Goal: Transaction & Acquisition: Purchase product/service

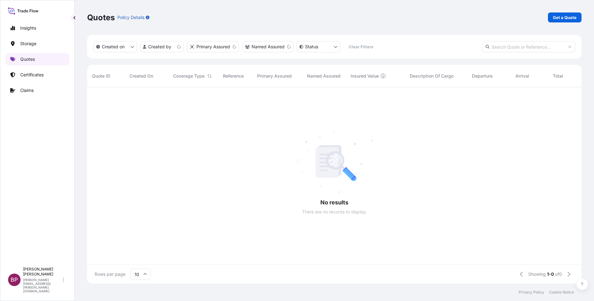
scroll to position [192, 487]
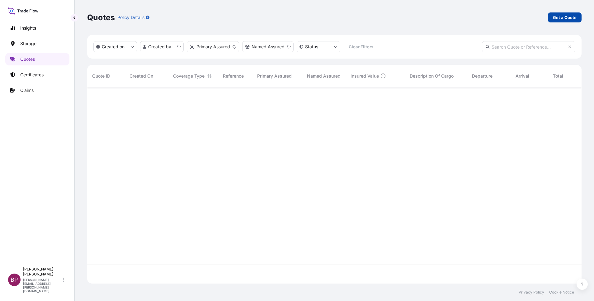
click at [565, 19] on p "Get a Quote" at bounding box center [565, 17] width 24 height 6
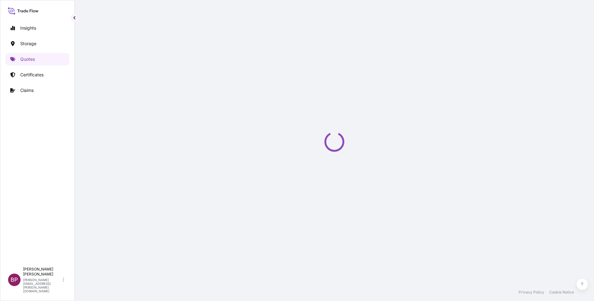
select select "Water"
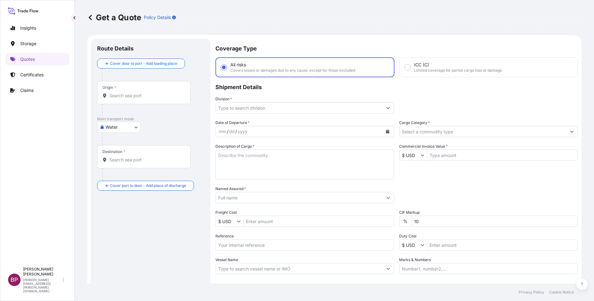
scroll to position [10, 0]
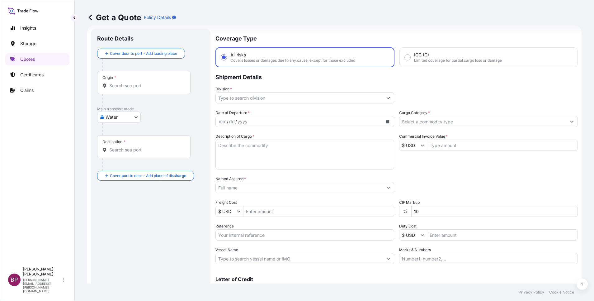
click at [414, 149] on input "$ USD" at bounding box center [409, 144] width 21 height 11
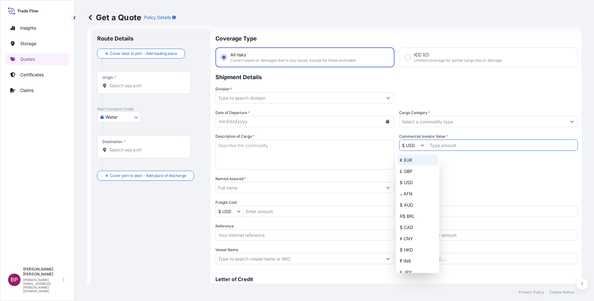
click at [409, 160] on div "€ EUR" at bounding box center [417, 159] width 41 height 11
type input "€ EUR"
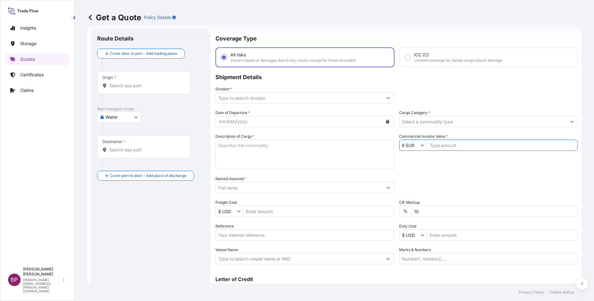
click at [442, 146] on input "Commercial Invoice Value *" at bounding box center [502, 144] width 150 height 11
paste input "2044.68"
type input "2,044.68"
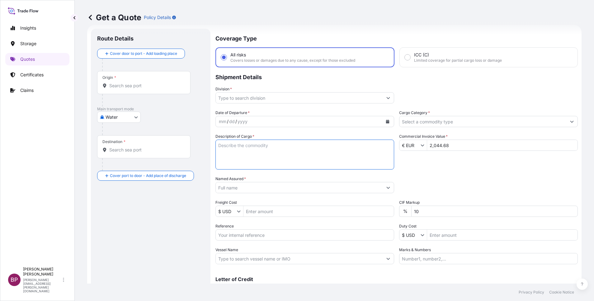
drag, startPoint x: 278, startPoint y: 161, endPoint x: 284, endPoint y: 164, distance: 6.6
click at [278, 161] on textarea "Description of Cargo *" at bounding box center [304, 154] width 179 height 30
paste textarea "Jewelry"
type textarea "Jewelry"
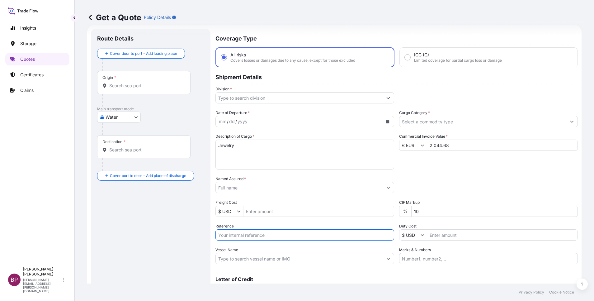
click at [266, 237] on input "Reference" at bounding box center [304, 234] width 179 height 11
paste input "B2B20255576 SSLS3318A"
type input "B2B20255576 SSLS3318A"
click at [254, 188] on input "Named Assured *" at bounding box center [299, 187] width 167 height 11
paste input "Tamkeen Franchises Trading Co."
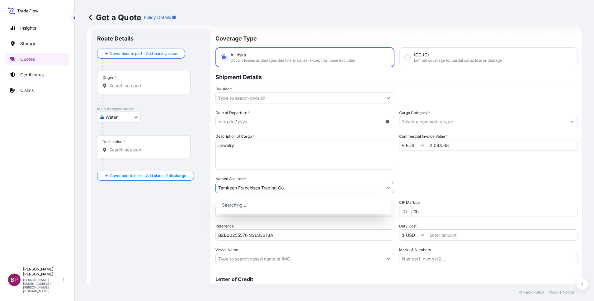
type input "Tamkeen Franchises Trading Co."
click at [420, 119] on input "Cargo Category *" at bounding box center [482, 121] width 167 height 11
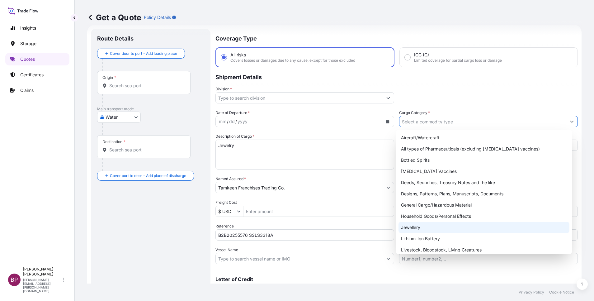
click at [424, 230] on div "Jewellery" at bounding box center [483, 227] width 171 height 11
type input "Jewellery"
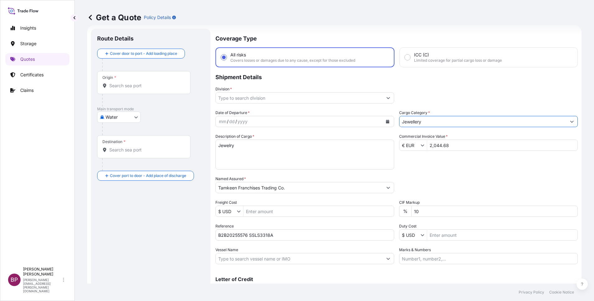
click at [386, 99] on icon "Show suggestions" at bounding box center [388, 98] width 4 height 4
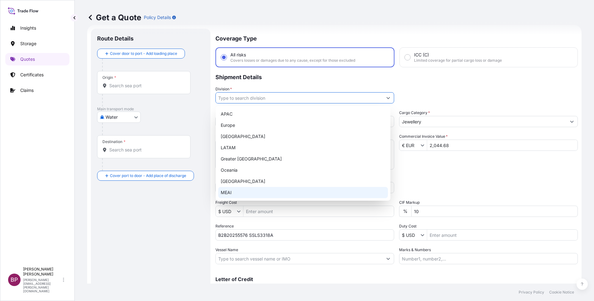
click at [242, 192] on div "MEAI" at bounding box center [303, 192] width 170 height 11
type input "MEAI"
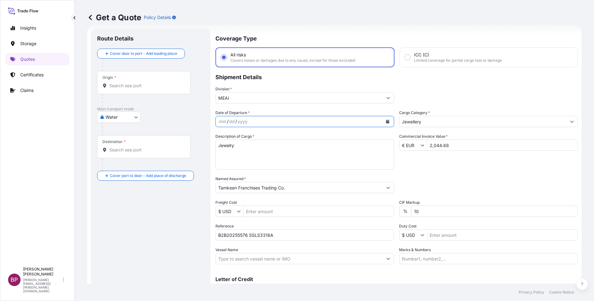
click at [386, 121] on icon "Calendar" at bounding box center [388, 122] width 4 height 4
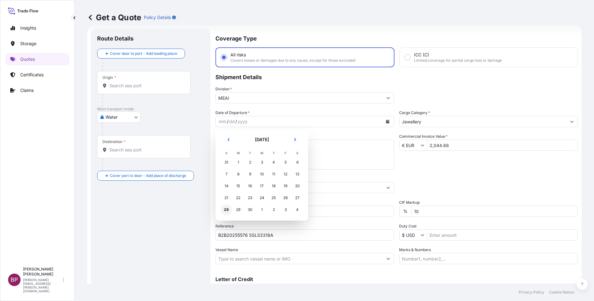
click at [227, 210] on div "28" at bounding box center [226, 209] width 11 height 11
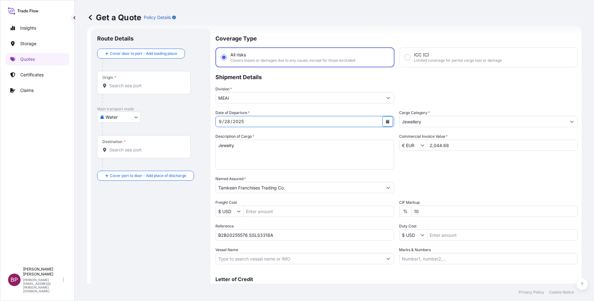
click at [386, 121] on icon "Calendar" at bounding box center [387, 122] width 3 height 4
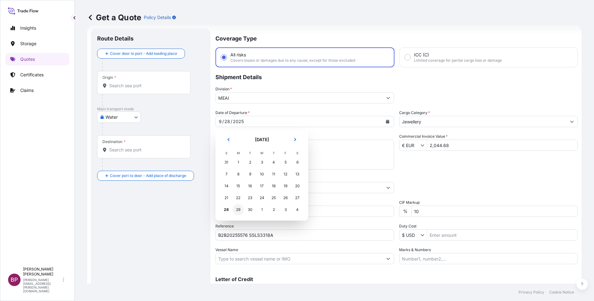
click at [238, 209] on div "29" at bounding box center [237, 209] width 11 height 11
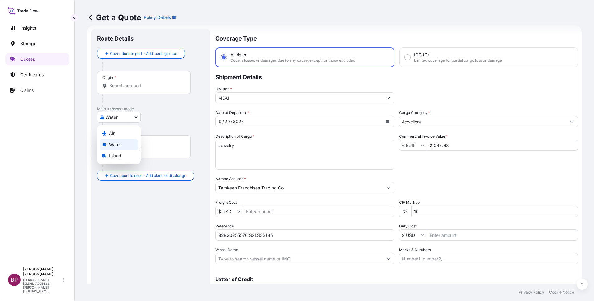
click at [134, 117] on body "Insights Storage Quotes Certificates Claims BP [PERSON_NAME] Kurian [EMAIL_ADDR…" at bounding box center [297, 150] width 594 height 301
click at [117, 133] on div "Air" at bounding box center [119, 133] width 39 height 11
select select "Air"
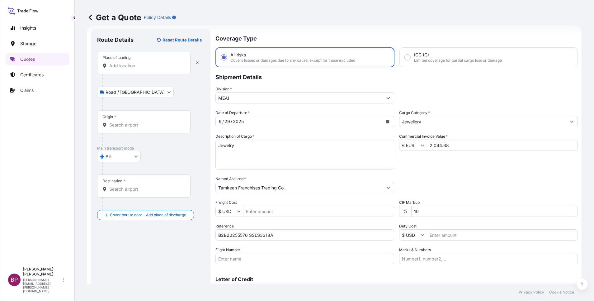
click at [123, 65] on input "Place of loading" at bounding box center [145, 66] width 73 height 6
paste input "[GEOGRAPHIC_DATA]"
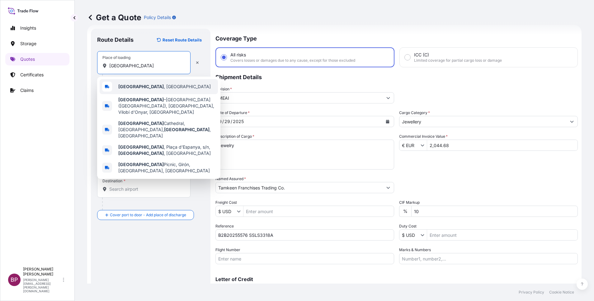
click at [145, 87] on span "[GEOGRAPHIC_DATA] , [GEOGRAPHIC_DATA]" at bounding box center [164, 86] width 92 height 6
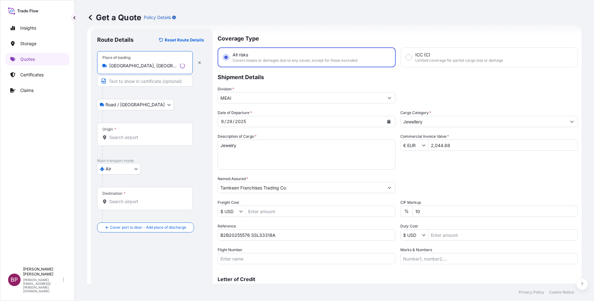
type input "[GEOGRAPHIC_DATA], [GEOGRAPHIC_DATA]"
click at [132, 138] on input "Origin *" at bounding box center [147, 137] width 76 height 6
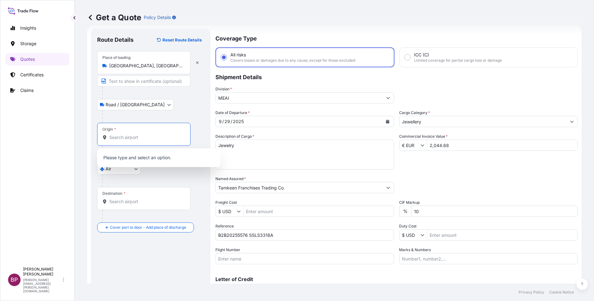
paste input "[GEOGRAPHIC_DATA]"
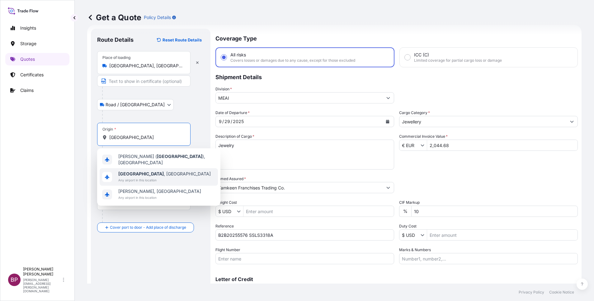
click at [145, 177] on span "Any airport in this location" at bounding box center [164, 180] width 92 height 6
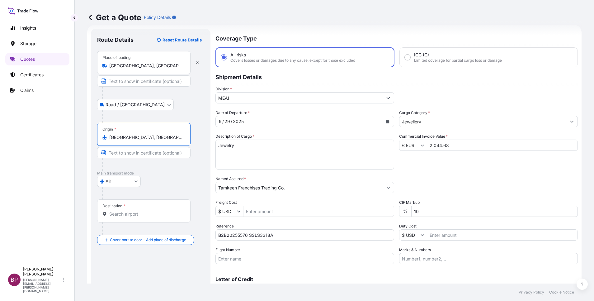
type input "[GEOGRAPHIC_DATA], [GEOGRAPHIC_DATA]"
click at [134, 219] on div "Destination *" at bounding box center [143, 210] width 93 height 23
click at [134, 217] on input "Destination *" at bounding box center [145, 214] width 73 height 6
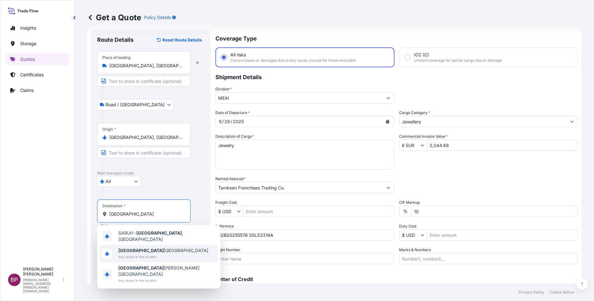
click at [155, 249] on span "[GEOGRAPHIC_DATA] [GEOGRAPHIC_DATA]" at bounding box center [163, 250] width 90 height 6
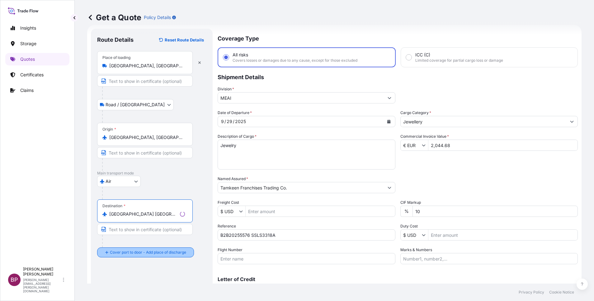
type input "[GEOGRAPHIC_DATA] [GEOGRAPHIC_DATA]"
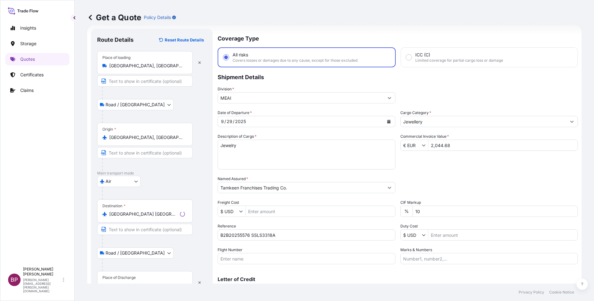
click at [134, 279] on div "Place of Discharge" at bounding box center [118, 277] width 33 height 5
click at [134, 282] on input "Place of Discharge" at bounding box center [147, 285] width 76 height 6
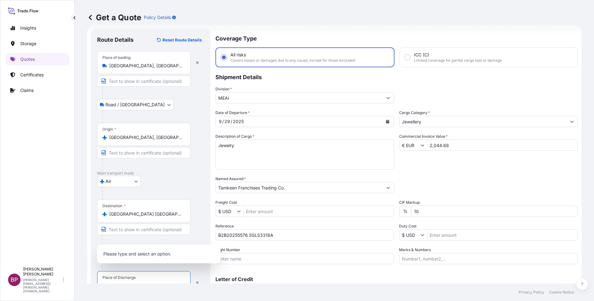
scroll to position [15, 0]
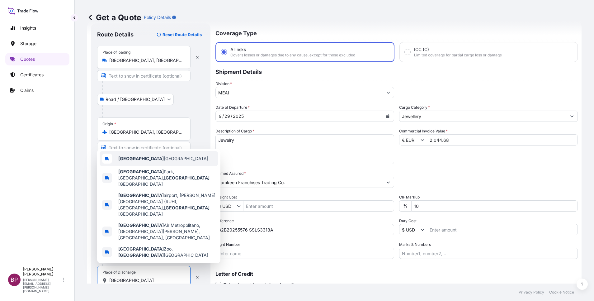
click at [151, 162] on span "[GEOGRAPHIC_DATA] [GEOGRAPHIC_DATA]" at bounding box center [163, 158] width 90 height 6
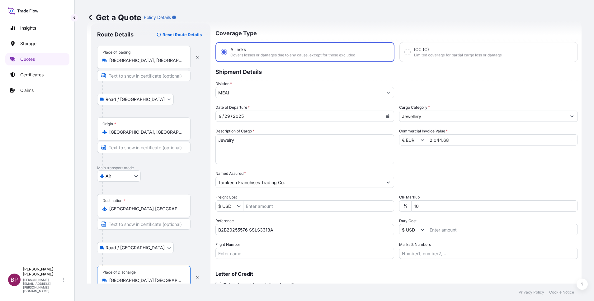
type input "[GEOGRAPHIC_DATA] [GEOGRAPHIC_DATA]"
click at [159, 252] on b "[GEOGRAPHIC_DATA] [GEOGRAPHIC_DATA]" at bounding box center [164, 252] width 92 height 5
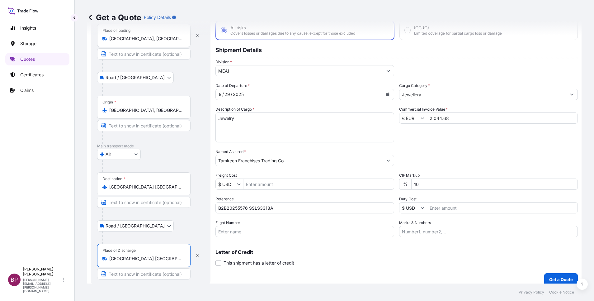
scroll to position [43, 0]
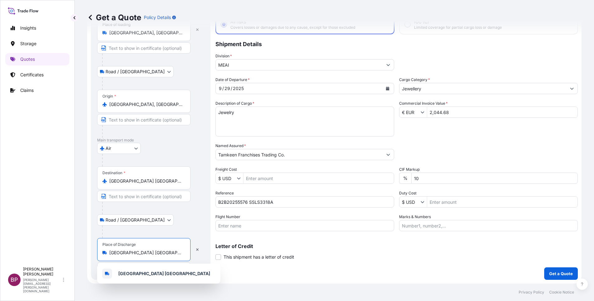
click at [232, 179] on div "Date of Departure * [DATE] Cargo Category * Jewellery Description of Cargo * Je…" at bounding box center [396, 154] width 362 height 154
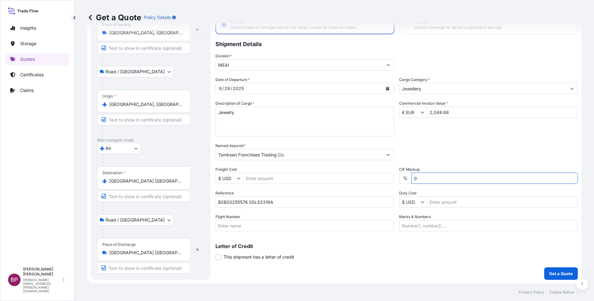
type input "0"
click at [446, 258] on div "Letter of Credit This shipment has a letter of credit Letter of credit * Letter…" at bounding box center [396, 251] width 362 height 16
click at [552, 273] on p "Get a Quote" at bounding box center [561, 273] width 24 height 6
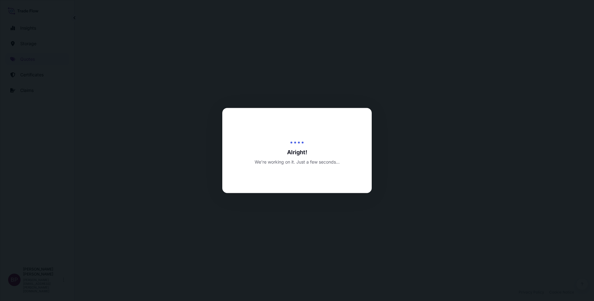
select select "Road / [GEOGRAPHIC_DATA]"
select select "Air"
select select "Road / [GEOGRAPHIC_DATA]"
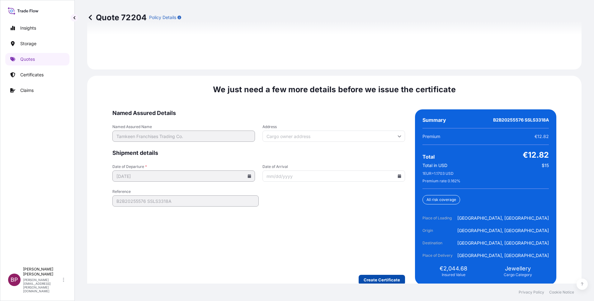
scroll to position [955, 0]
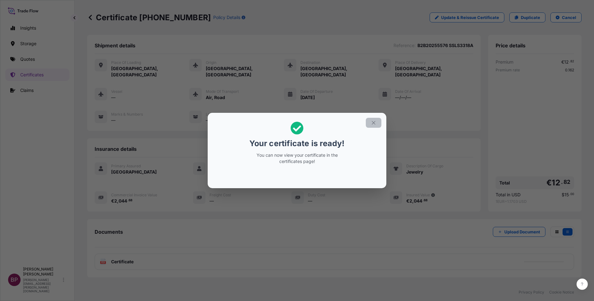
click at [376, 123] on icon "button" at bounding box center [374, 123] width 6 height 6
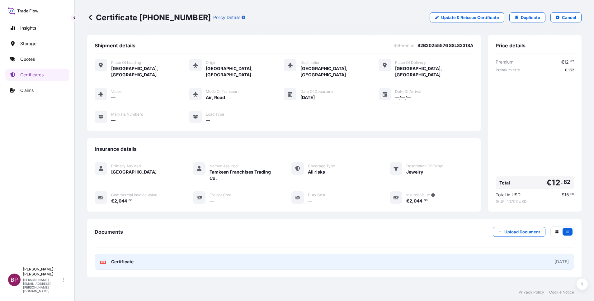
click at [125, 258] on span "Certificate" at bounding box center [122, 261] width 22 height 6
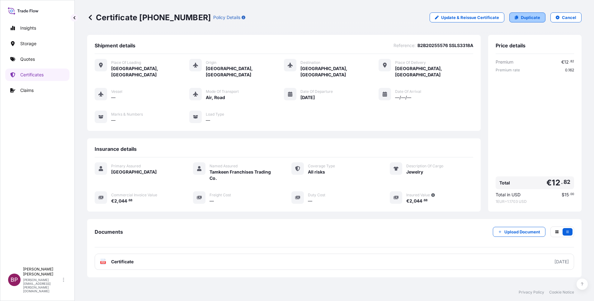
click at [528, 17] on p "Duplicate" at bounding box center [530, 17] width 19 height 6
select select "Road / [GEOGRAPHIC_DATA]"
select select "Air"
select select "Road / [GEOGRAPHIC_DATA]"
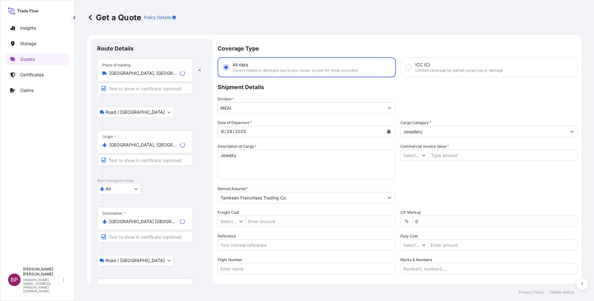
type input "€ EUR"
type input "$ USD"
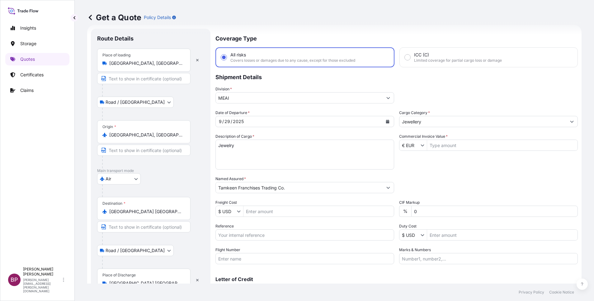
click at [451, 147] on input "Commercial Invoice Value *" at bounding box center [502, 144] width 150 height 11
paste input "7929.24"
type input "7,929.24"
click at [266, 236] on input "Reference" at bounding box center [304, 234] width 179 height 11
paste input "B2B20255599 SSLS3318B"
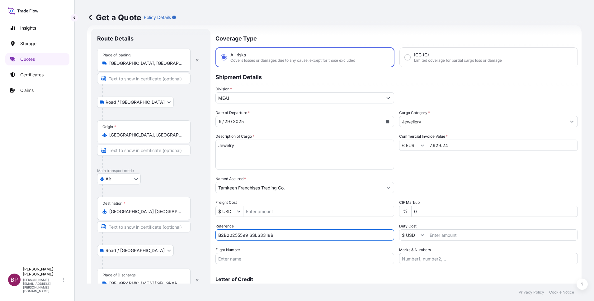
type input "B2B20255599 SSLS3318B"
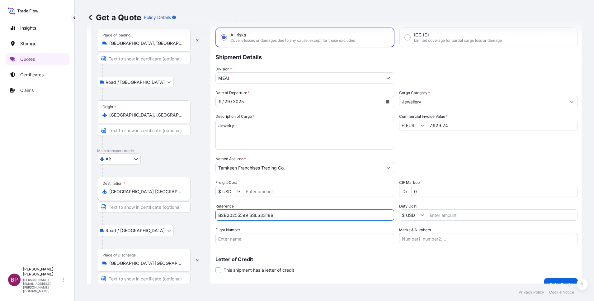
scroll to position [41, 0]
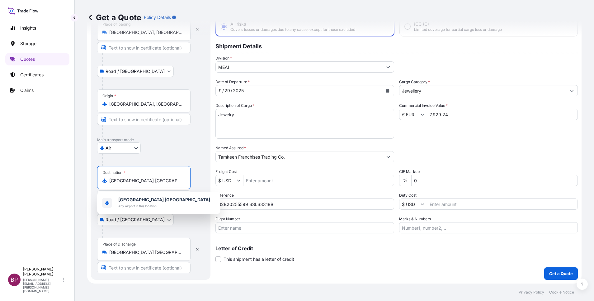
drag, startPoint x: 164, startPoint y: 181, endPoint x: 0, endPoint y: 154, distance: 166.2
click at [0, 154] on html "1 option available. Insights Storage Quotes Certificates Claims BP [PERSON_NAME…" at bounding box center [297, 150] width 594 height 301
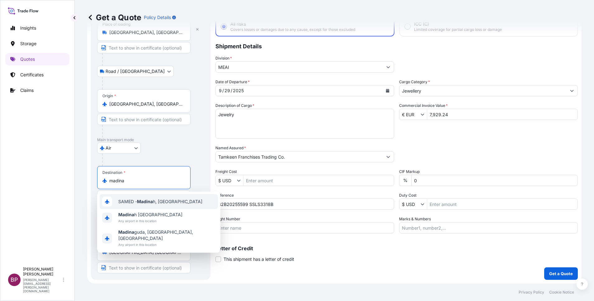
click at [154, 203] on span "SAMED - Madina h, [GEOGRAPHIC_DATA]" at bounding box center [160, 201] width 84 height 6
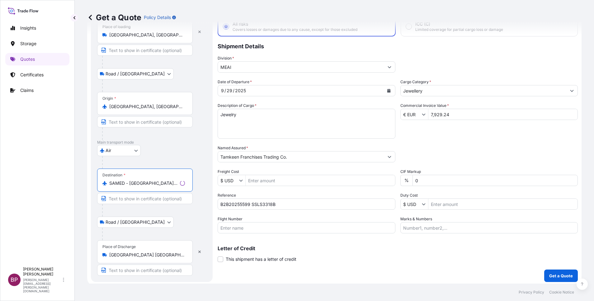
type input "SAMED - [GEOGRAPHIC_DATA], [GEOGRAPHIC_DATA]"
drag, startPoint x: 155, startPoint y: 257, endPoint x: 29, endPoint y: 244, distance: 127.1
click at [37, 246] on div "Insights Storage Quotes Certificates Claims BP [PERSON_NAME] Kurian [EMAIL_ADDR…" at bounding box center [297, 150] width 594 height 301
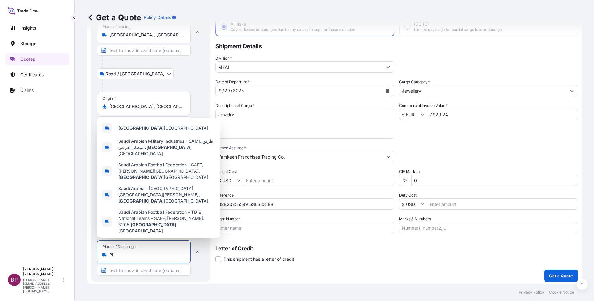
type input "R"
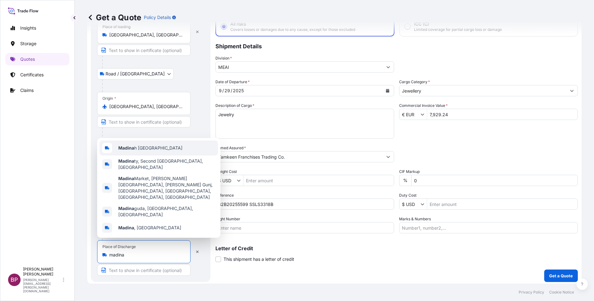
click at [162, 151] on span "Madina h [GEOGRAPHIC_DATA]" at bounding box center [150, 148] width 64 height 6
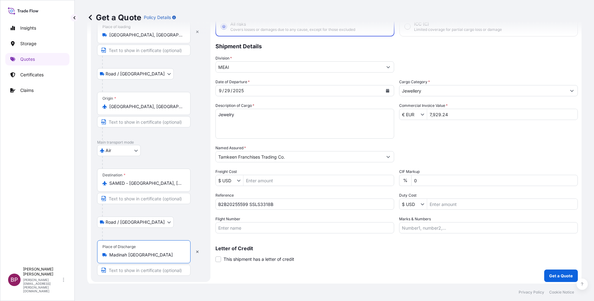
type input "Madinah [GEOGRAPHIC_DATA]"
click at [333, 278] on div "Coverage Type All risks Covers losses or damages due to any cause, except for t…" at bounding box center [396, 140] width 362 height 284
click at [566, 277] on button "Get a Quote" at bounding box center [561, 275] width 34 height 12
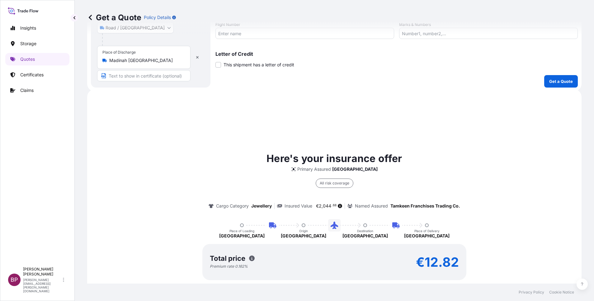
scroll to position [293, 0]
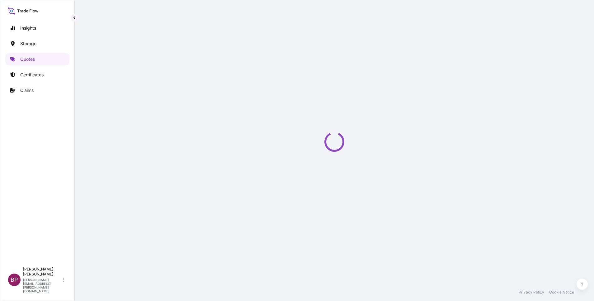
select select "Road / [GEOGRAPHIC_DATA]"
select select "Air"
select select "Road / [GEOGRAPHIC_DATA]"
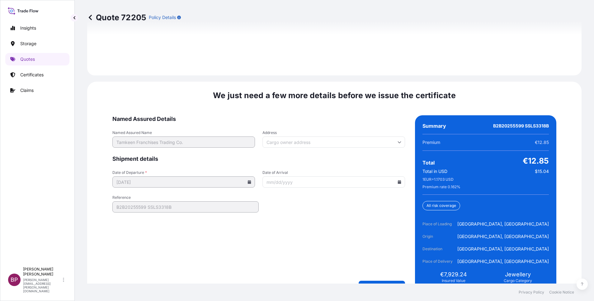
scroll to position [955, 0]
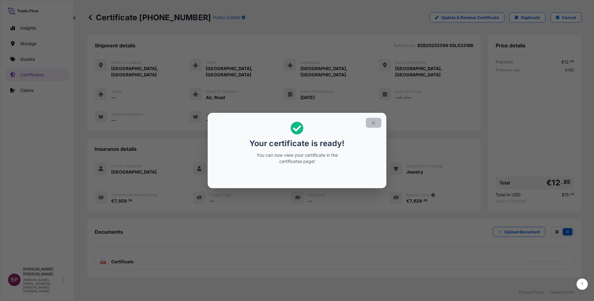
click at [371, 123] on icon "button" at bounding box center [374, 123] width 6 height 6
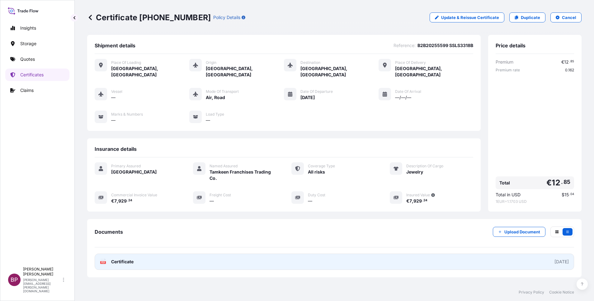
click at [128, 258] on span "Certificate" at bounding box center [122, 261] width 22 height 6
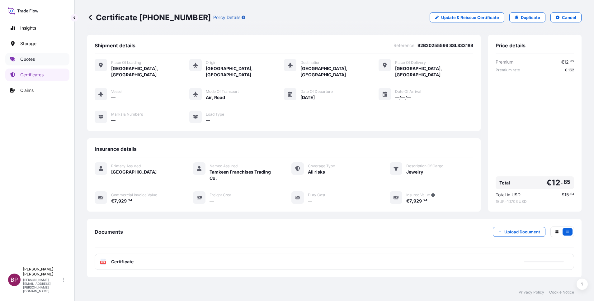
click at [24, 58] on p "Quotes" at bounding box center [27, 59] width 15 height 6
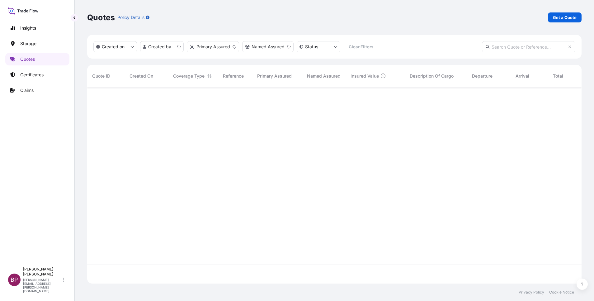
scroll to position [192, 487]
click at [567, 20] on p "Get a Quote" at bounding box center [565, 17] width 24 height 6
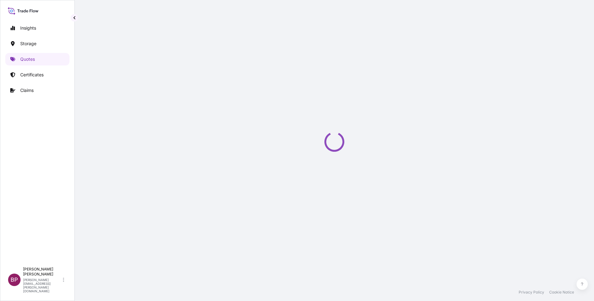
select select "Water"
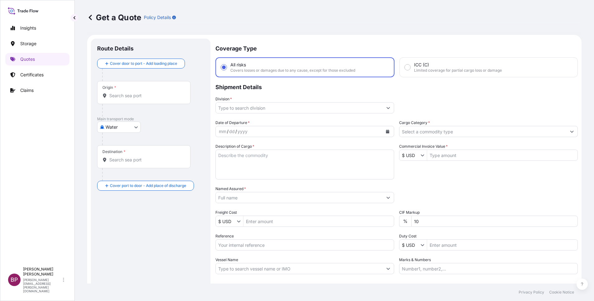
scroll to position [10, 0]
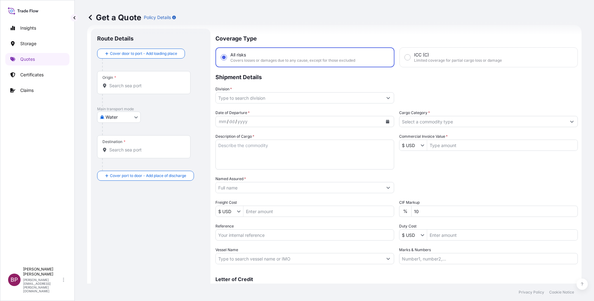
click at [467, 119] on input "Cargo Category *" at bounding box center [482, 121] width 167 height 11
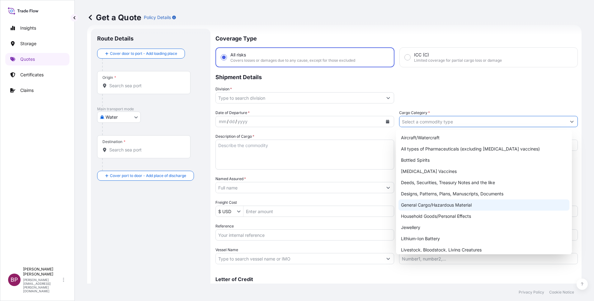
click at [431, 204] on div "General Cargo/Hazardous Material" at bounding box center [483, 204] width 171 height 11
type input "General Cargo/Hazardous Material"
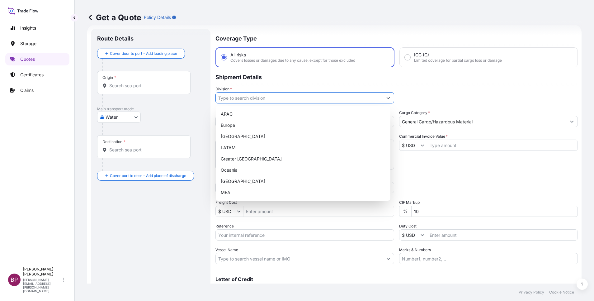
click at [327, 97] on input "Division *" at bounding box center [299, 97] width 167 height 11
click at [240, 192] on div "MEAI" at bounding box center [303, 192] width 170 height 11
type input "MEAI"
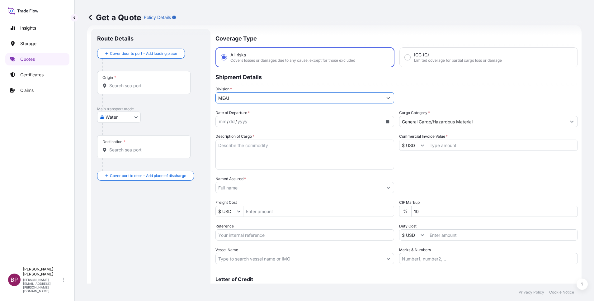
click at [468, 180] on div "Packing Category Type to search a container mode Please select a primary mode o…" at bounding box center [488, 184] width 179 height 17
click at [256, 233] on input "Reference" at bounding box center [304, 234] width 179 height 11
paste input "AWB# 176-14368642 SSLS3298"
type input "AWB# 176-14368642 SSLS3298"
click at [265, 189] on input "Named Assured *" at bounding box center [297, 187] width 163 height 11
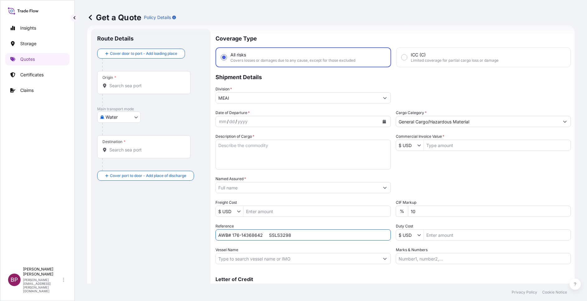
paste input "ERAM POWER ELECTRONICS COMPANY"
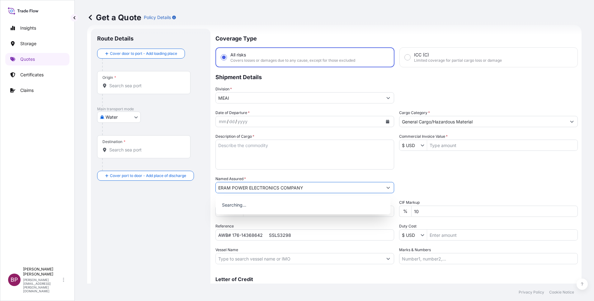
type input "ERAM POWER ELECTRONICS COMPANY"
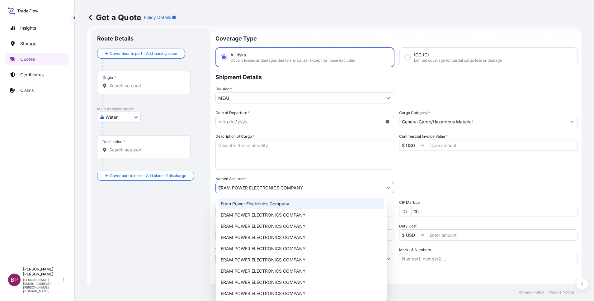
drag, startPoint x: 270, startPoint y: 163, endPoint x: 275, endPoint y: 164, distance: 4.6
click at [270, 163] on textarea "Description of Cargo *" at bounding box center [304, 154] width 179 height 30
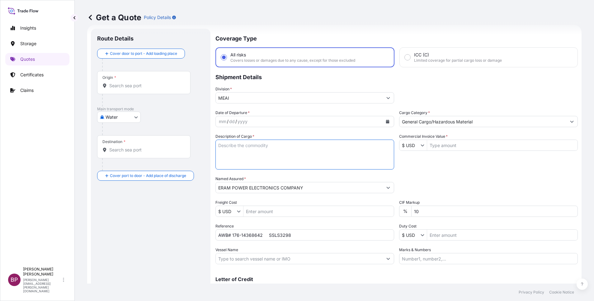
paste textarea "SUB ASSEMBLY OF UPS SYSTEMS"
type textarea "SUB ASSEMBLY OF UPS SYSTEMS"
click at [445, 147] on input "Commercial Invoice Value *" at bounding box center [502, 144] width 150 height 11
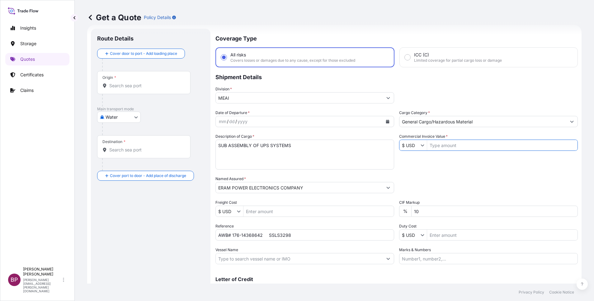
paste input "15,240.41"
type input "15,240.41"
click at [335, 213] on div "Date of Departure * mm / dd / yyyy Cargo Category * General Cargo/Hazardous Mat…" at bounding box center [396, 187] width 362 height 154
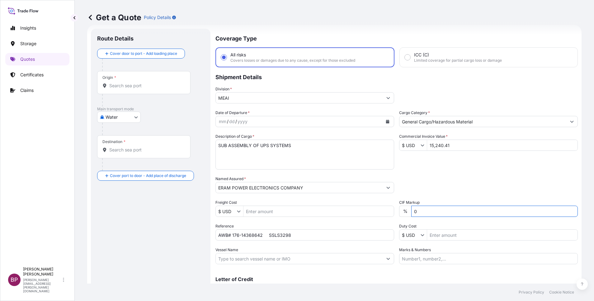
type input "0"
click at [386, 121] on icon "Calendar" at bounding box center [387, 122] width 3 height 4
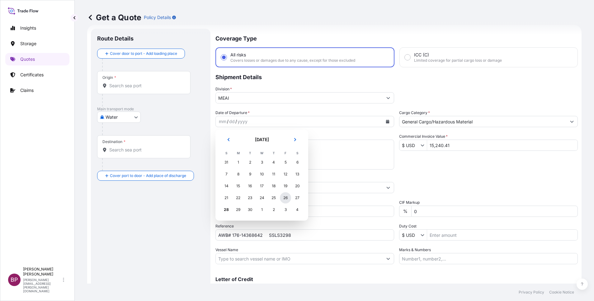
click at [284, 197] on div "26" at bounding box center [285, 197] width 11 height 11
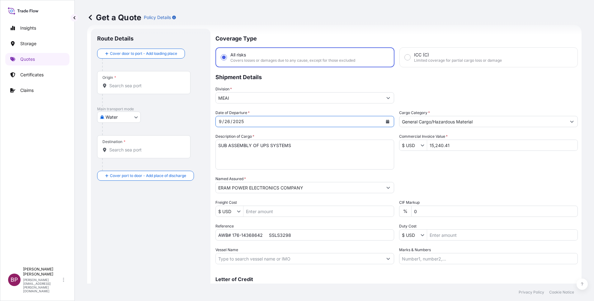
click at [130, 118] on body "Selected Date: [DATE] Insights Storage Quotes Certificates Claims BP [PERSON_NA…" at bounding box center [297, 150] width 594 height 301
click at [117, 133] on div "Air" at bounding box center [119, 133] width 39 height 11
select select "Air"
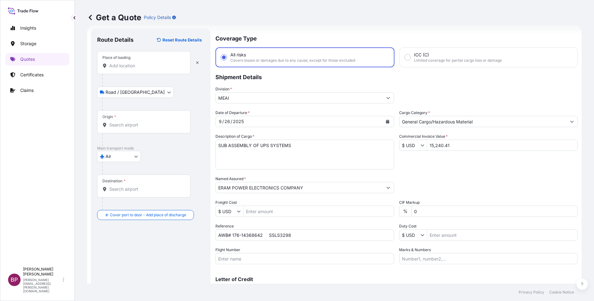
click at [135, 61] on div "Place of loading" at bounding box center [143, 62] width 93 height 23
click at [135, 63] on input "Place of loading" at bounding box center [145, 66] width 73 height 6
paste input "[GEOGRAPHIC_DATA]"
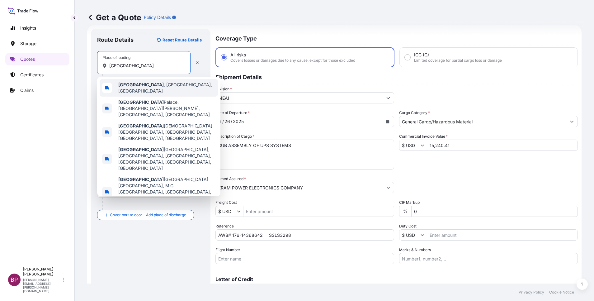
click at [140, 87] on span "[GEOGRAPHIC_DATA] , [GEOGRAPHIC_DATA], [GEOGRAPHIC_DATA]" at bounding box center [166, 88] width 97 height 12
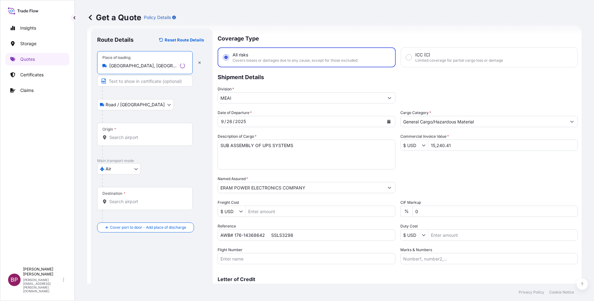
type input "[GEOGRAPHIC_DATA], [GEOGRAPHIC_DATA], [GEOGRAPHIC_DATA]"
click at [133, 132] on div "Origin *" at bounding box center [145, 134] width 96 height 23
click at [133, 134] on input "Origin *" at bounding box center [147, 137] width 76 height 6
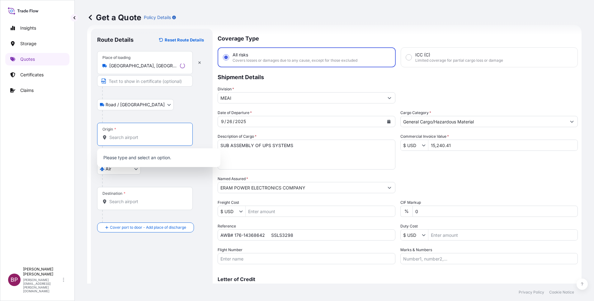
paste input "[GEOGRAPHIC_DATA]"
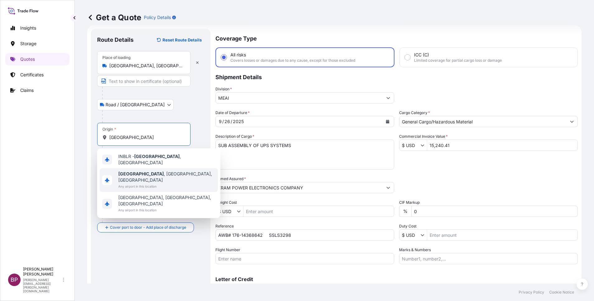
click at [153, 183] on span "Any airport in this location" at bounding box center [166, 186] width 97 height 6
type input "[GEOGRAPHIC_DATA], [GEOGRAPHIC_DATA], [GEOGRAPHIC_DATA]"
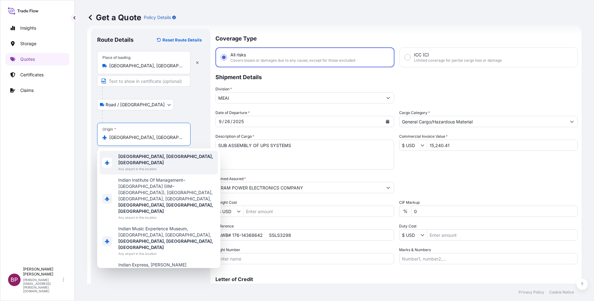
click at [147, 166] on span "Any airport in this location" at bounding box center [166, 169] width 97 height 6
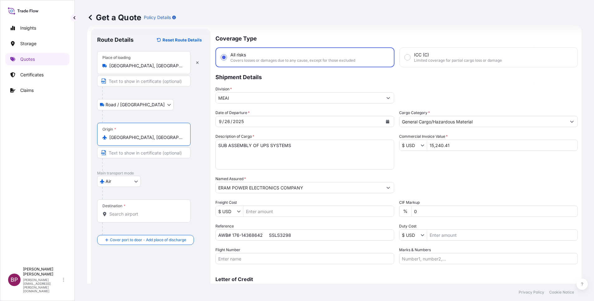
click at [140, 218] on div "Destination *" at bounding box center [143, 210] width 93 height 23
click at [140, 217] on input "Destination *" at bounding box center [145, 214] width 73 height 6
paste input "DAMMAM"
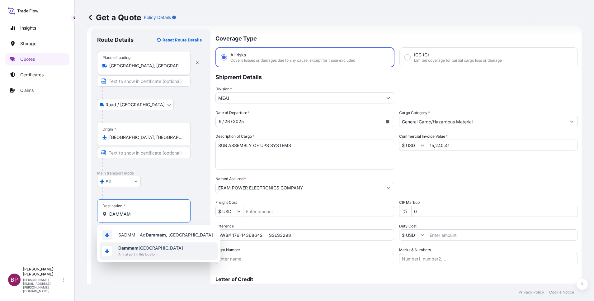
click at [144, 245] on span "Dammam [GEOGRAPHIC_DATA]" at bounding box center [150, 248] width 65 height 6
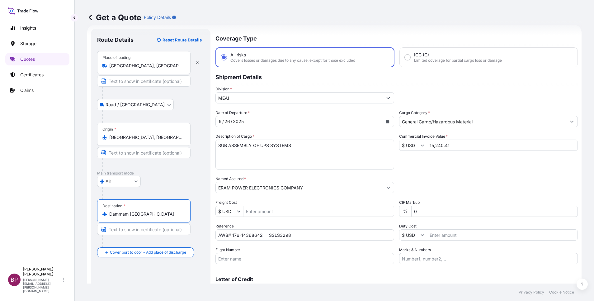
type input "Dammam [GEOGRAPHIC_DATA]"
click at [144, 245] on div at bounding box center [146, 241] width 88 height 12
click at [131, 280] on div "Place of Discharge" at bounding box center [143, 282] width 93 height 23
click at [131, 282] on input "Place of Discharge" at bounding box center [145, 285] width 73 height 6
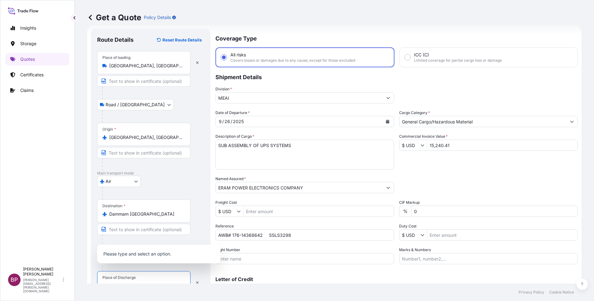
scroll to position [15, 0]
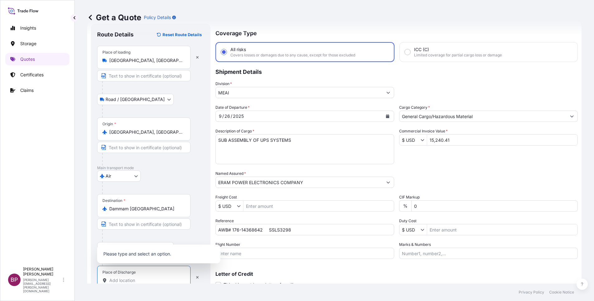
paste input "DAMMAM"
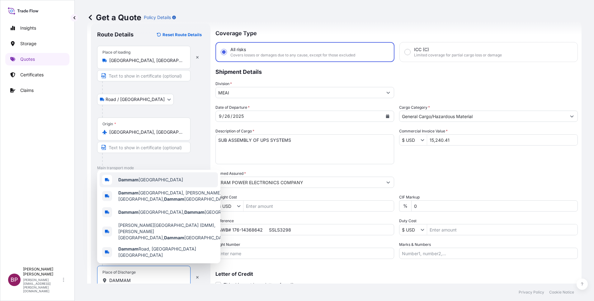
click at [146, 183] on span "Dammam [GEOGRAPHIC_DATA]" at bounding box center [150, 179] width 65 height 6
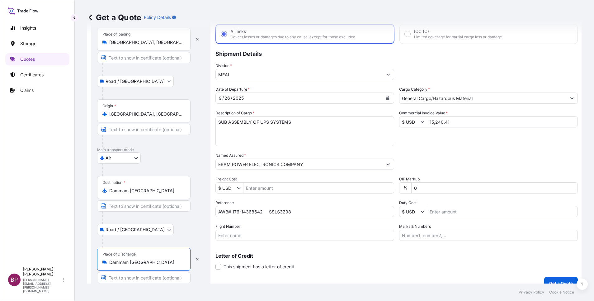
scroll to position [43, 0]
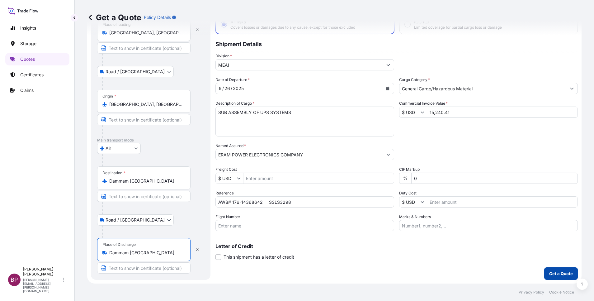
type input "Dammam [GEOGRAPHIC_DATA]"
click at [561, 272] on p "Get a Quote" at bounding box center [561, 273] width 24 height 6
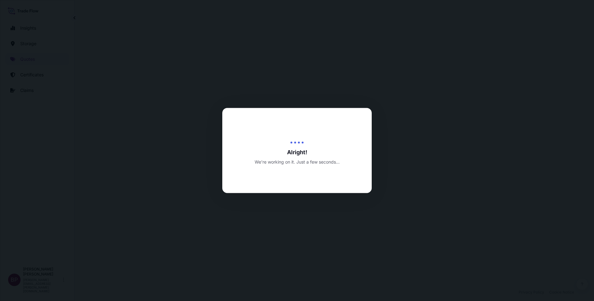
select select "Road / [GEOGRAPHIC_DATA]"
select select "Air"
select select "Road / [GEOGRAPHIC_DATA]"
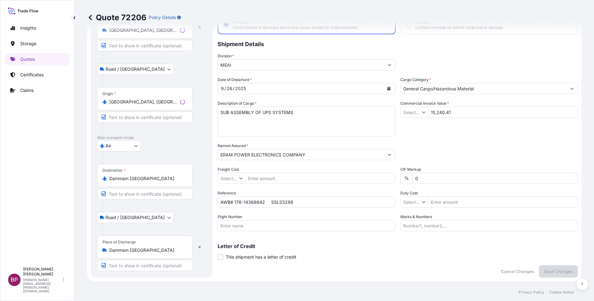
type input "$ USD"
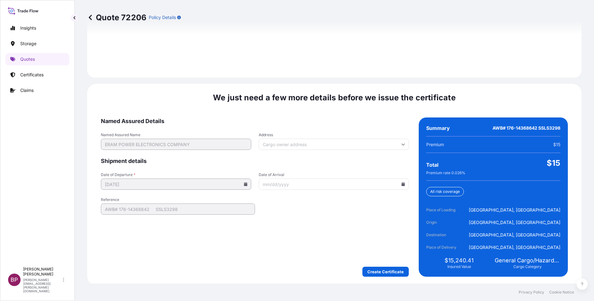
scroll to position [922, 0]
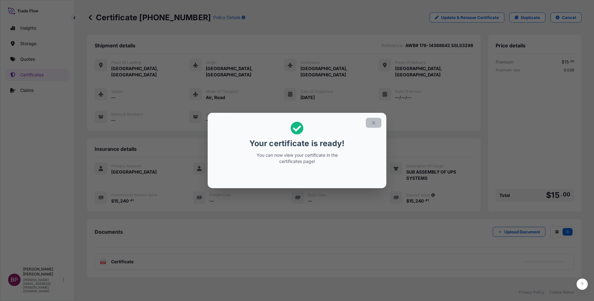
click at [371, 122] on icon "button" at bounding box center [374, 123] width 6 height 6
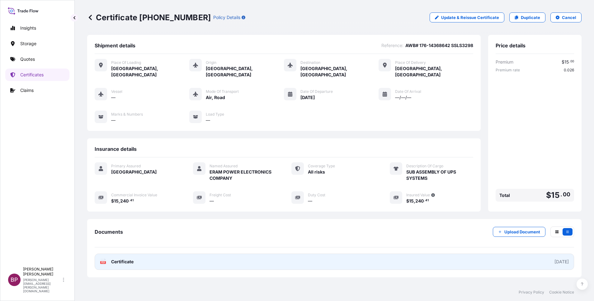
drag, startPoint x: 126, startPoint y: 255, endPoint x: 123, endPoint y: 256, distance: 3.5
click at [123, 258] on span "Certificate" at bounding box center [122, 261] width 22 height 6
